Goal: Information Seeking & Learning: Compare options

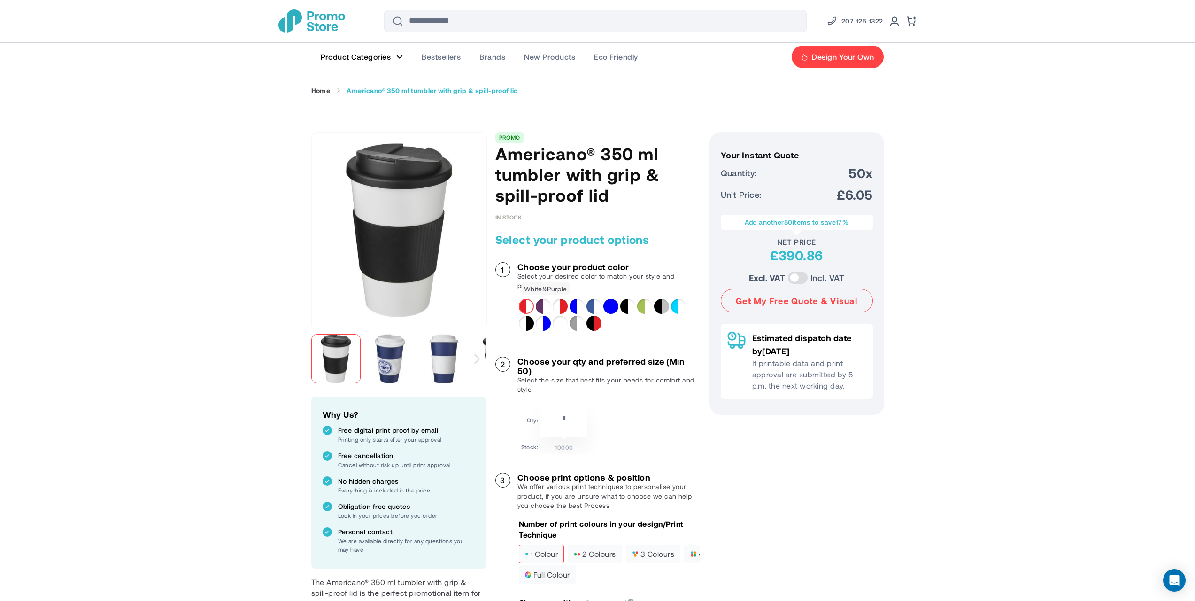
click at [543, 306] on div "White&Purple" at bounding box center [543, 306] width 15 height 15
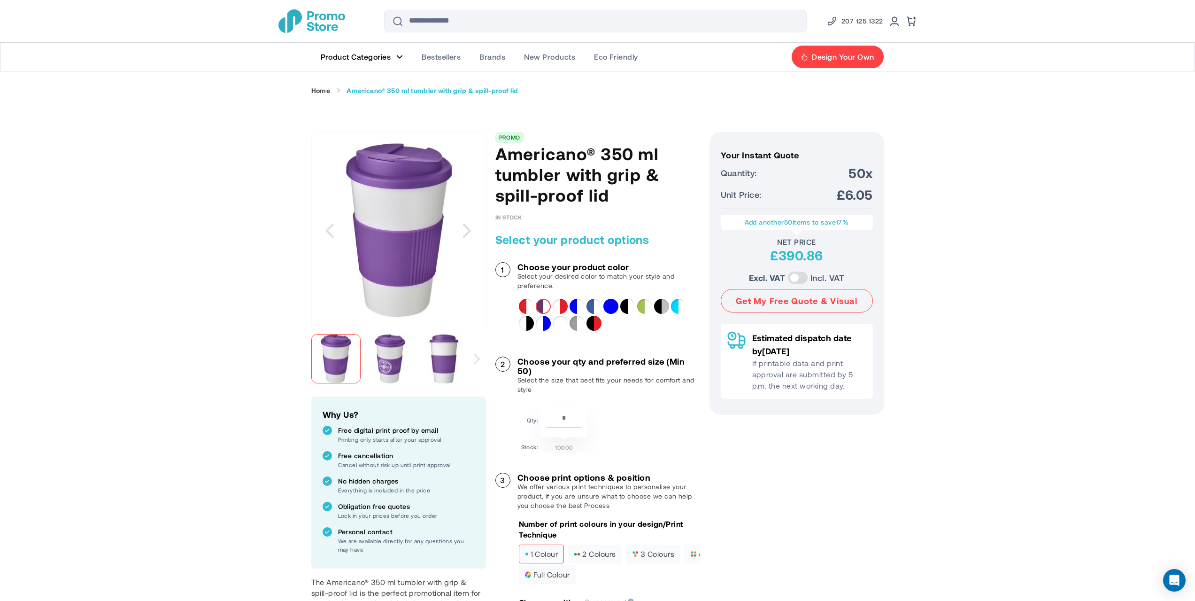
drag, startPoint x: 413, startPoint y: 256, endPoint x: 390, endPoint y: 241, distance: 27.6
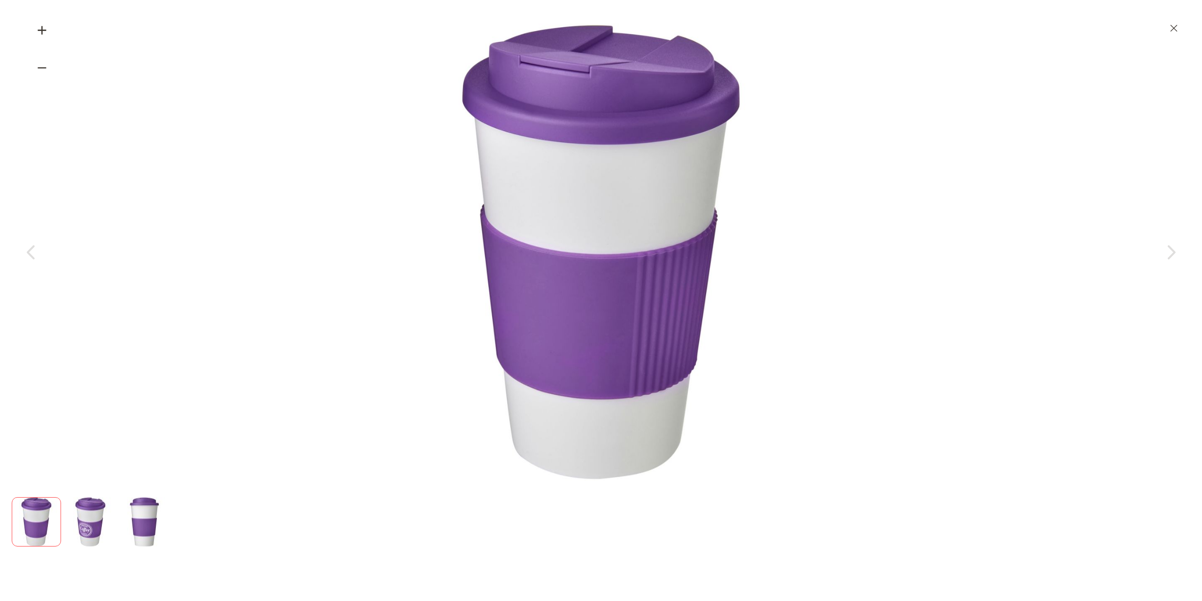
click at [41, 62] on div "Zoom out" at bounding box center [42, 68] width 38 height 38
drag, startPoint x: 357, startPoint y: 164, endPoint x: 419, endPoint y: 173, distance: 62.6
click at [418, 175] on div at bounding box center [600, 251] width 1155 height 457
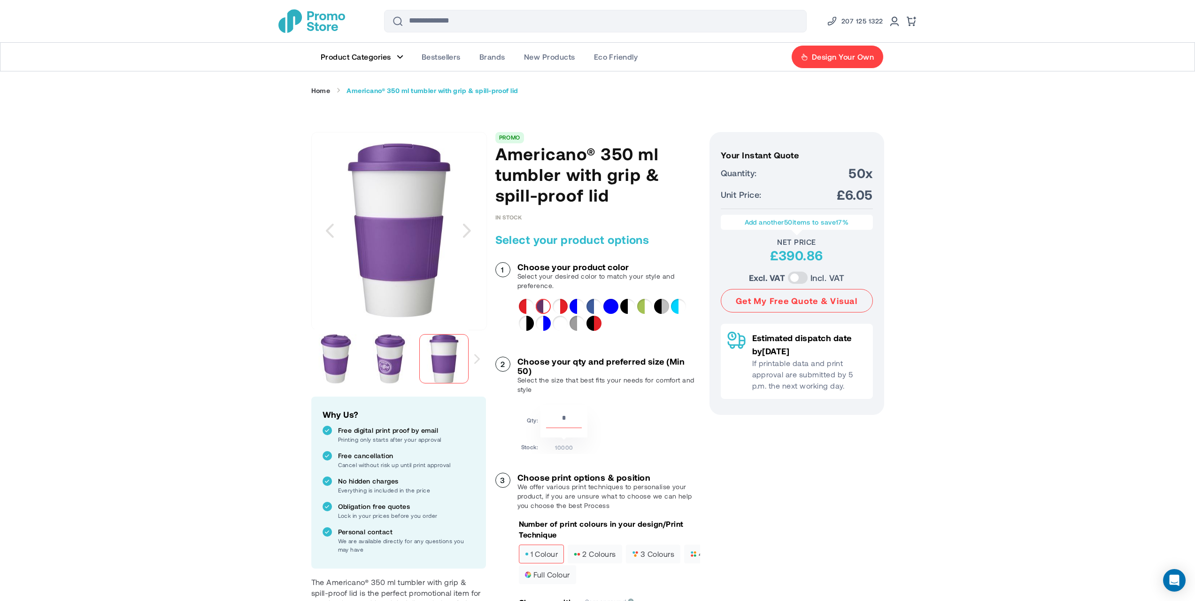
click at [401, 360] on img at bounding box center [389, 358] width 49 height 49
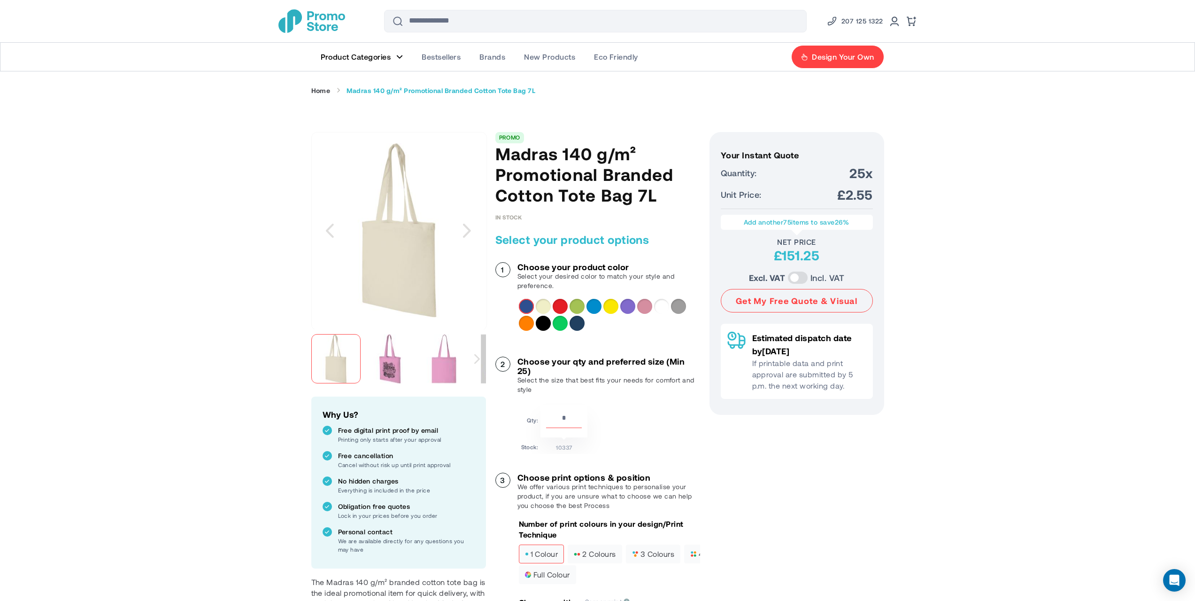
click at [395, 355] on img "Madras 140 g/m² Promotional Branded Cotton Tote Bag 7L" at bounding box center [389, 358] width 49 height 49
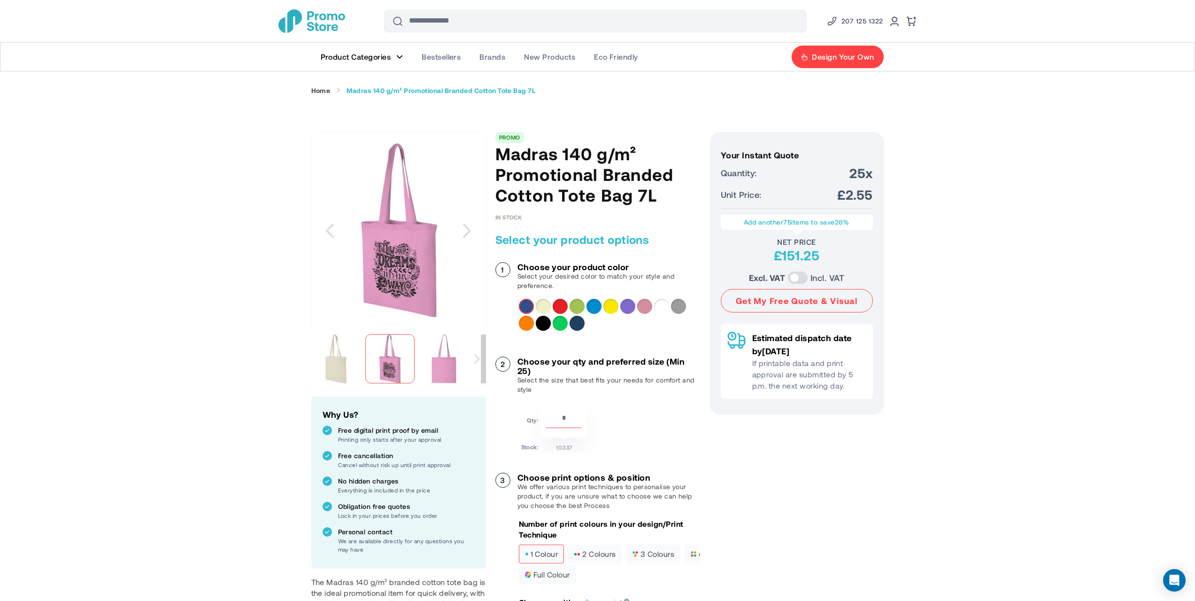
drag, startPoint x: 402, startPoint y: 267, endPoint x: 549, endPoint y: 186, distance: 167.8
click at [549, 186] on h1 "Madras 140 g/m² Promotional Branded Cotton Tote Bag 7L" at bounding box center [598, 174] width 205 height 62
copy div "Madras 140 g/m² Promotional Branded Cotton Tote Bag 7L"
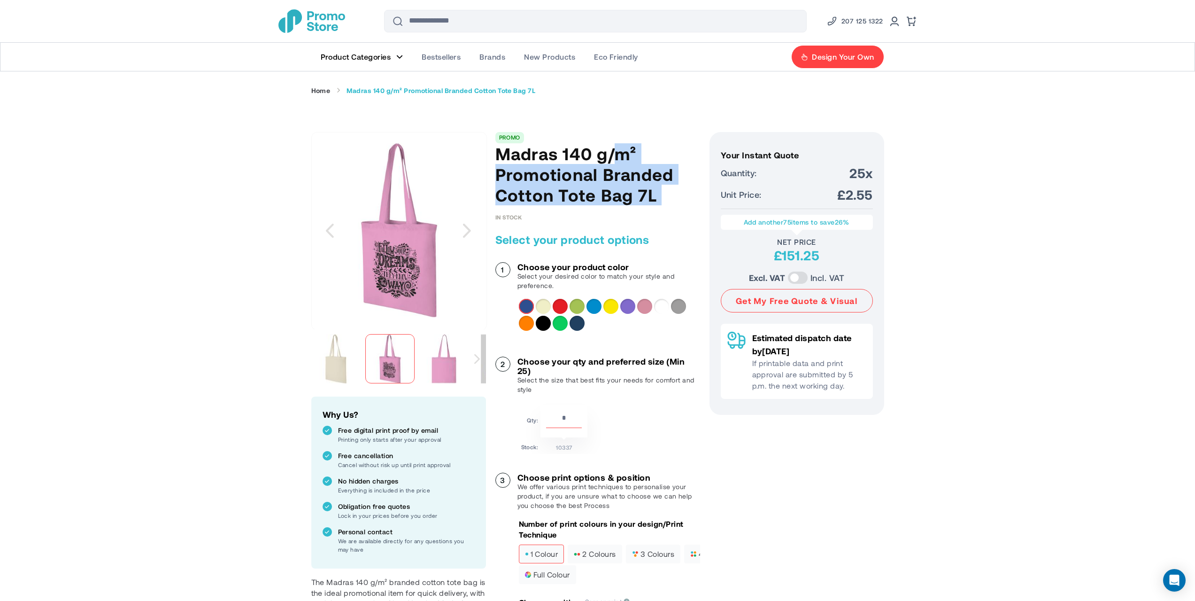
click at [474, 356] on div "Next" at bounding box center [476, 358] width 17 height 59
click at [320, 359] on div "Previous" at bounding box center [320, 359] width 6 height 10
click at [394, 356] on div at bounding box center [389, 358] width 49 height 49
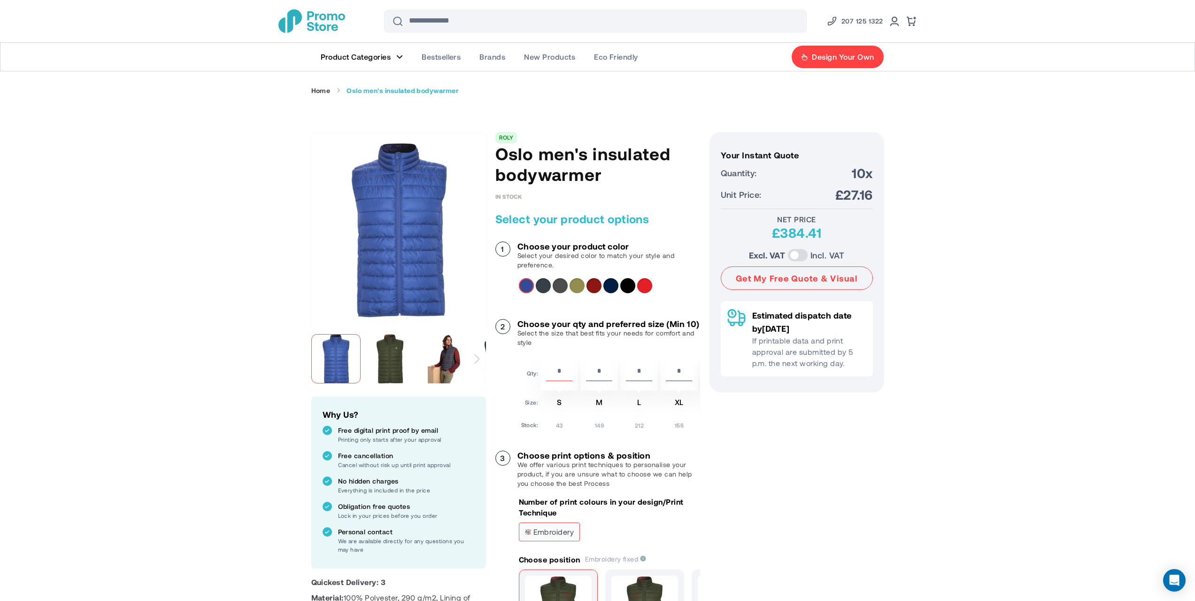
click at [644, 286] on div "Red" at bounding box center [644, 285] width 15 height 15
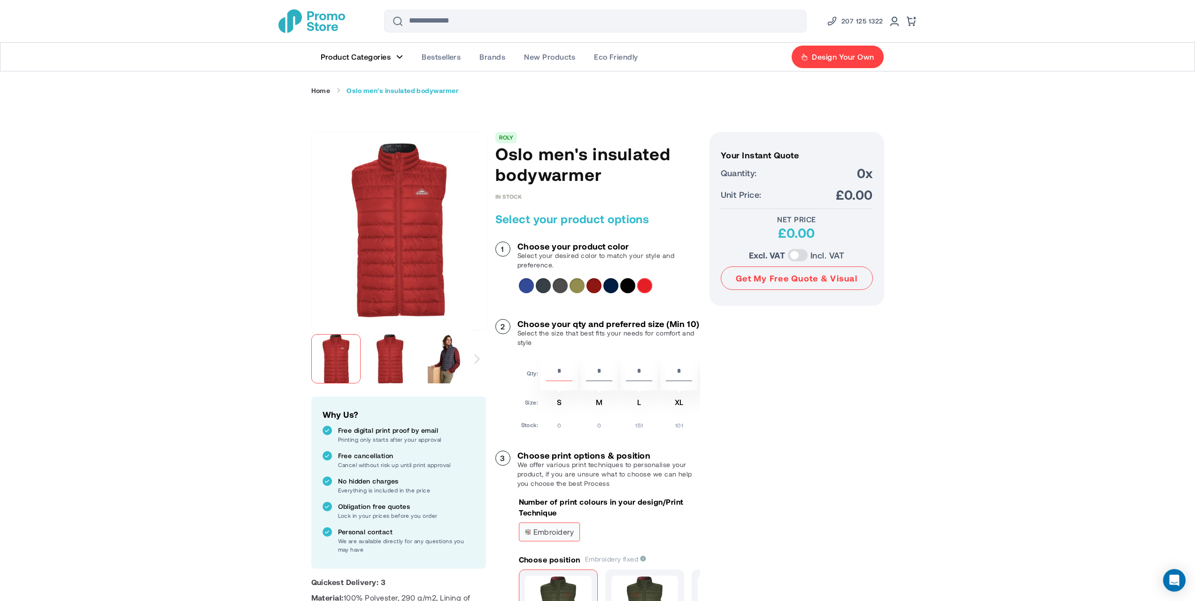
click at [552, 152] on h1 "Oslo men's insulated bodywarmer" at bounding box center [598, 163] width 205 height 41
copy div "Oslo men's insulated bodywarmer"
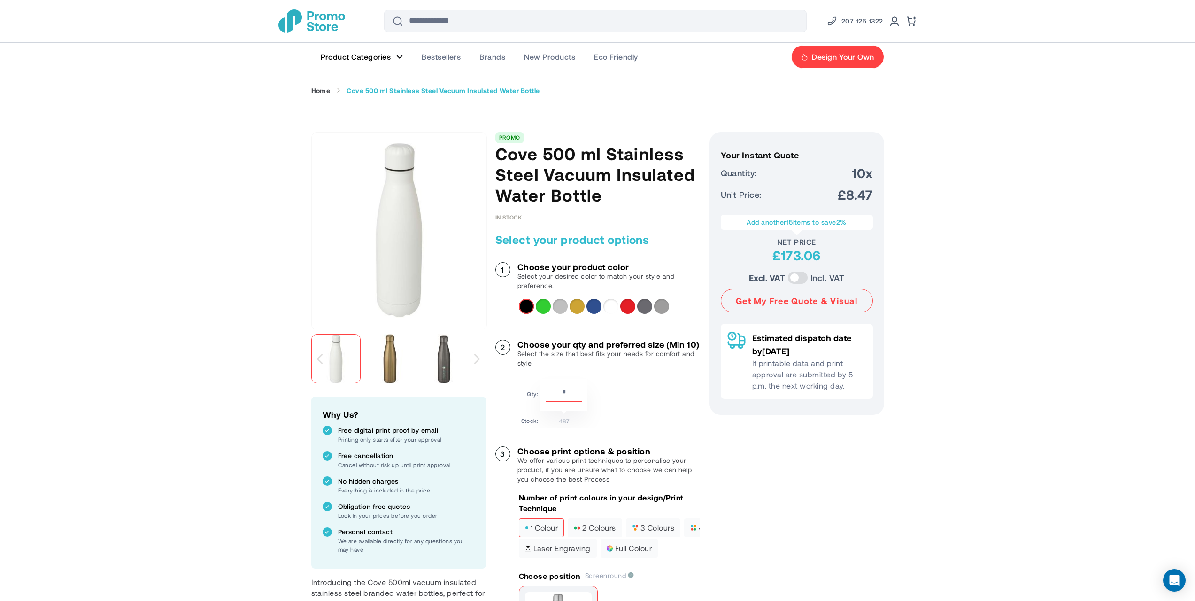
click at [572, 308] on div "Gold" at bounding box center [577, 306] width 15 height 15
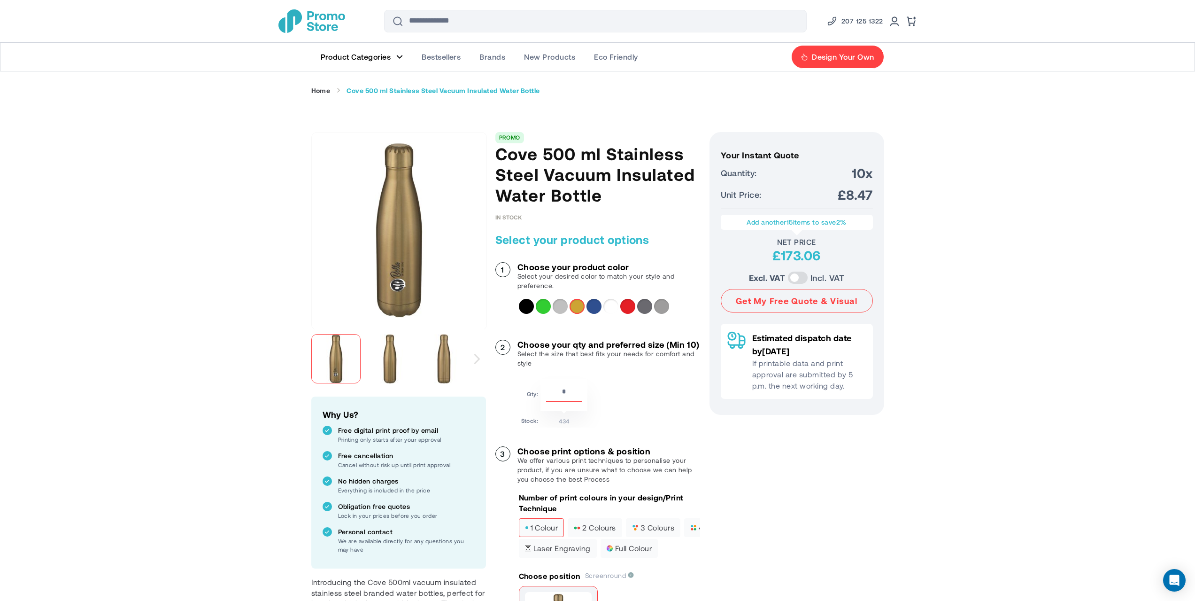
click at [545, 308] on div "LimeGreen" at bounding box center [543, 306] width 15 height 15
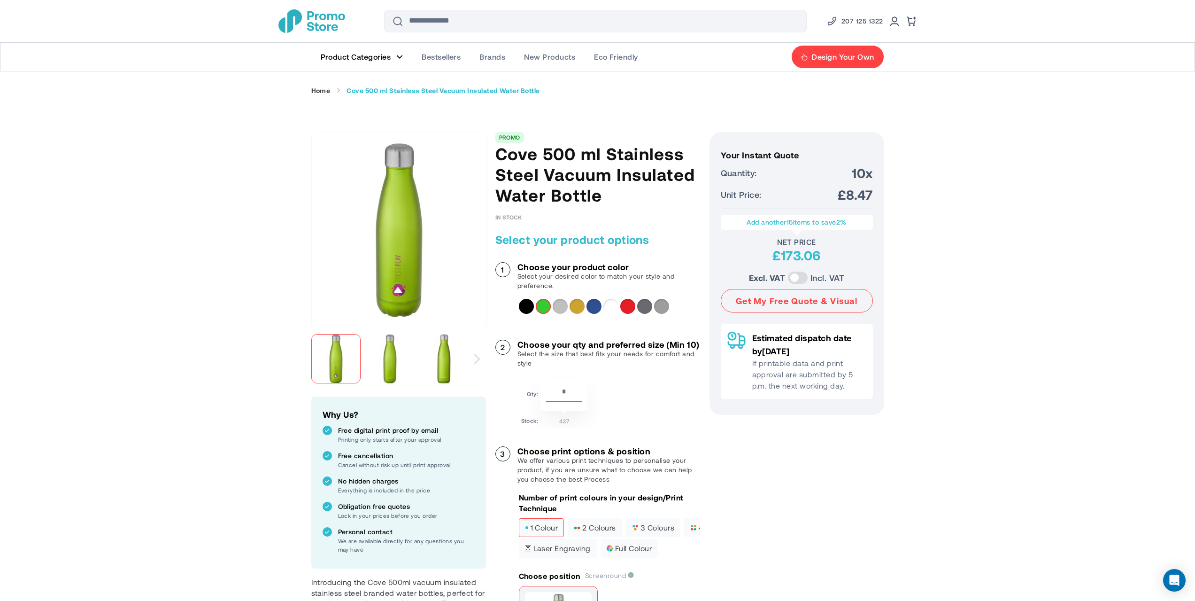
click at [605, 167] on h1 "Cove 500 ml Stainless Steel Vacuum Insulated Water Bottle" at bounding box center [598, 174] width 205 height 62
click at [606, 167] on h1 "Cove 500 ml Stainless Steel Vacuum Insulated Water Bottle" at bounding box center [598, 174] width 205 height 62
click at [609, 168] on h1 "Cove 500 ml Stainless Steel Vacuum Insulated Water Bottle" at bounding box center [598, 174] width 205 height 62
click at [608, 171] on h1 "Cove 500 ml Stainless Steel Vacuum Insulated Water Bottle" at bounding box center [598, 174] width 205 height 62
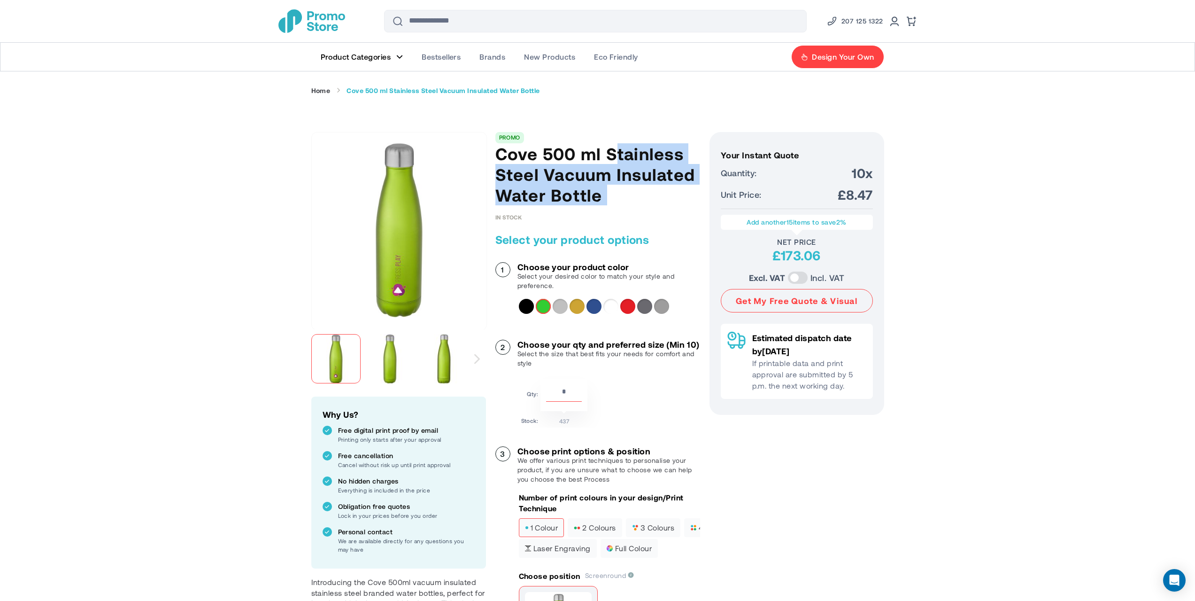
click at [608, 171] on h1 "Cove 500 ml Stainless Steel Vacuum Insulated Water Bottle" at bounding box center [598, 174] width 205 height 62
drag, startPoint x: 414, startPoint y: 252, endPoint x: 408, endPoint y: 254, distance: 5.9
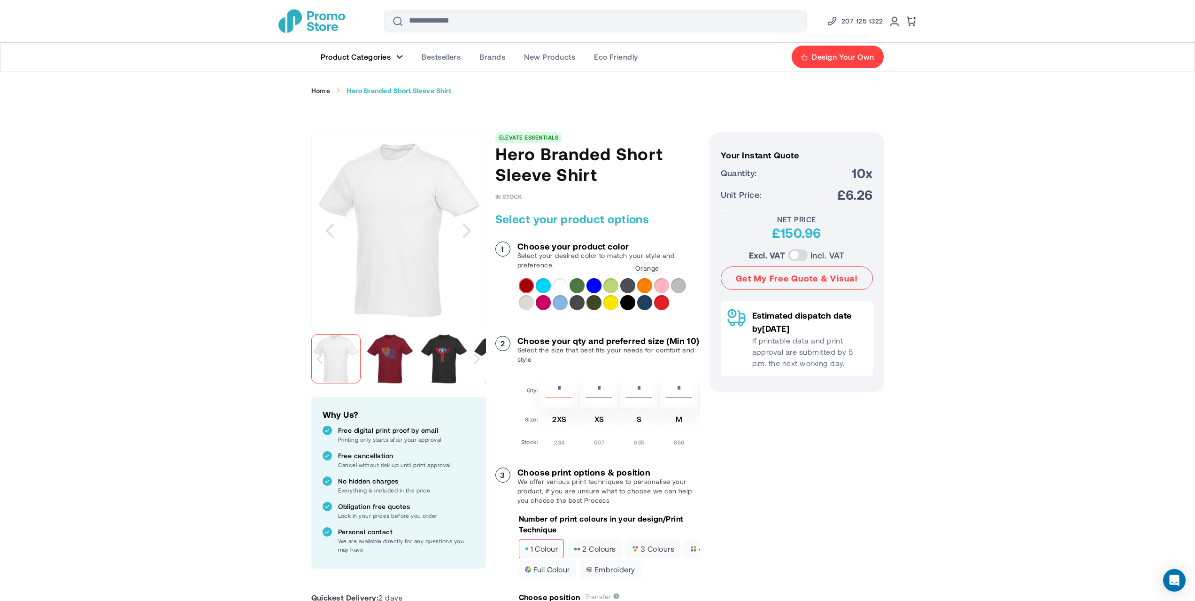
click at [644, 286] on div "Orange" at bounding box center [644, 285] width 15 height 15
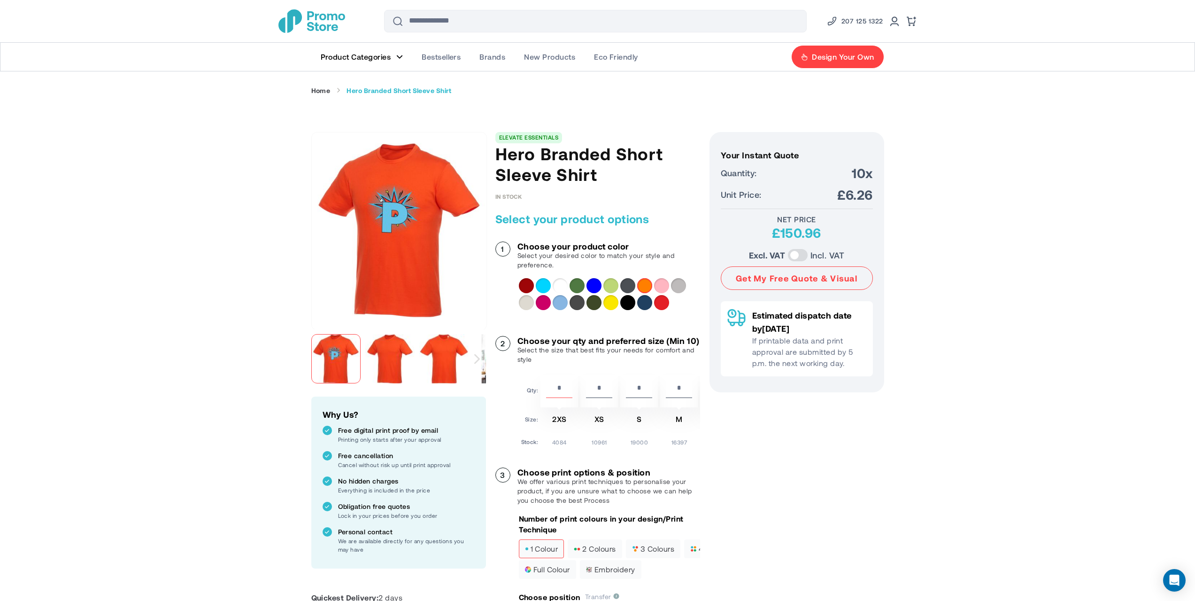
drag, startPoint x: 409, startPoint y: 242, endPoint x: 588, endPoint y: 162, distance: 196.2
click at [588, 162] on h1 "Hero Branded Short Sleeve Shirt" at bounding box center [598, 163] width 205 height 41
click at [589, 162] on h1 "Hero Branded Short Sleeve Shirt" at bounding box center [598, 163] width 205 height 41
copy div "Hero Branded Short Sleeve Shirt"
